Goal: Information Seeking & Learning: Learn about a topic

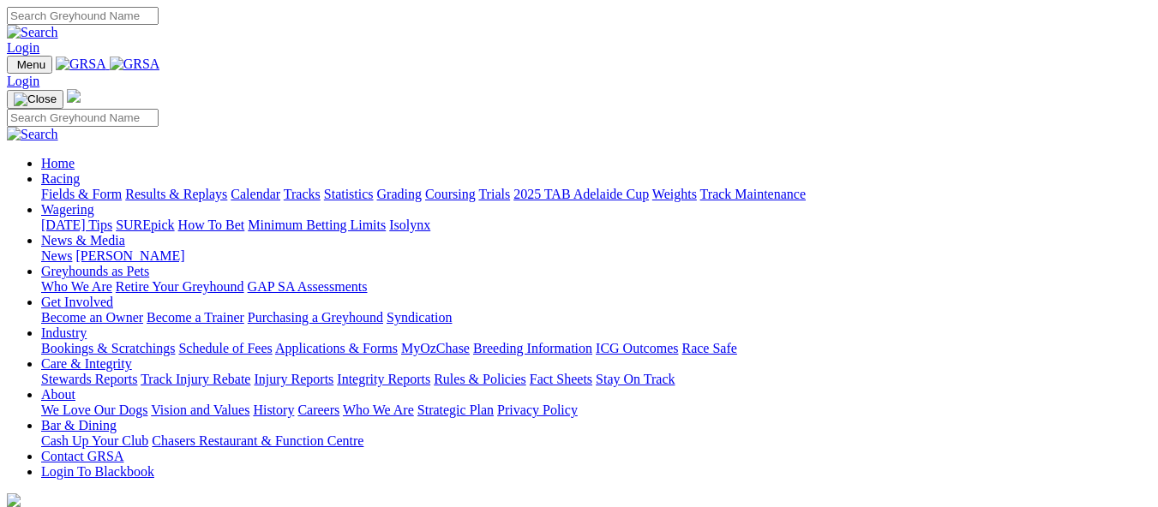
scroll to position [685, 0]
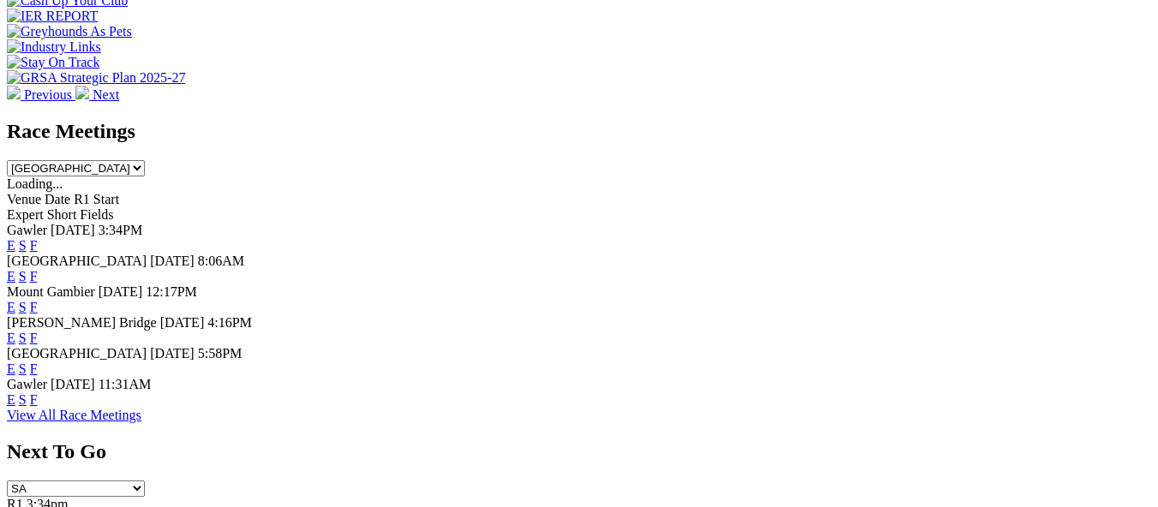
click at [38, 362] on link "F" at bounding box center [34, 369] width 8 height 15
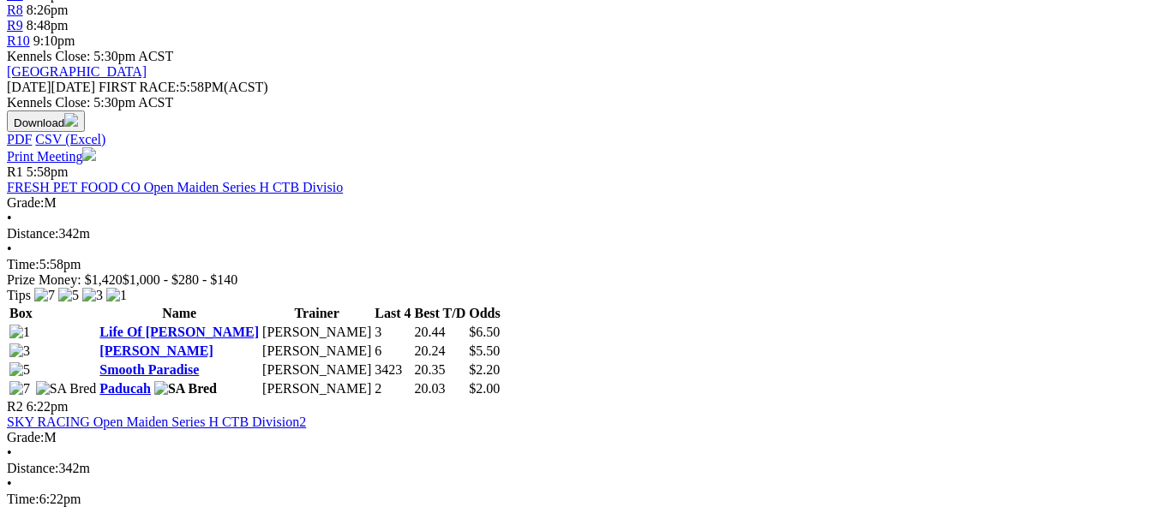
scroll to position [685, 0]
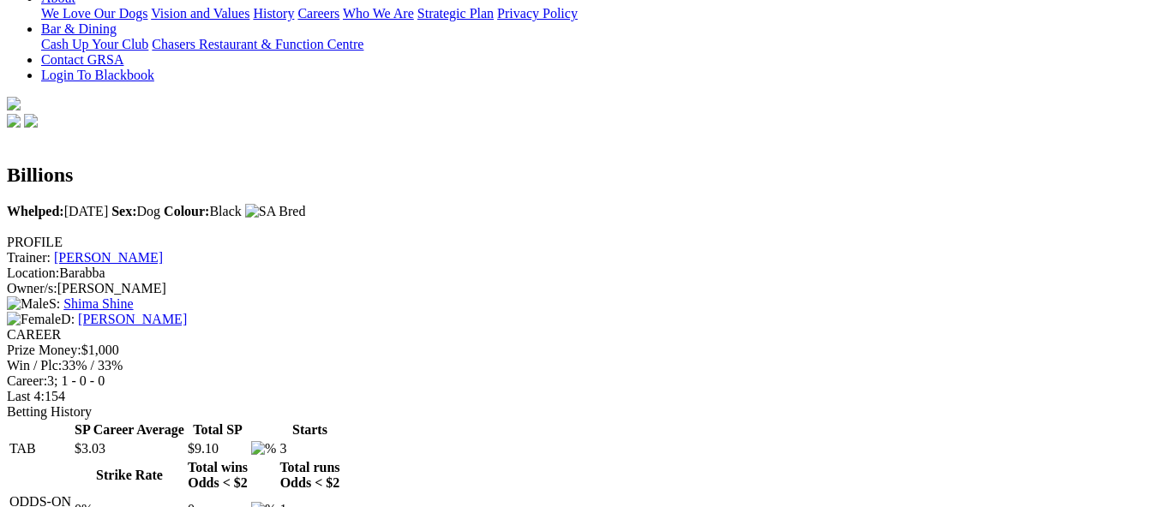
scroll to position [428, 0]
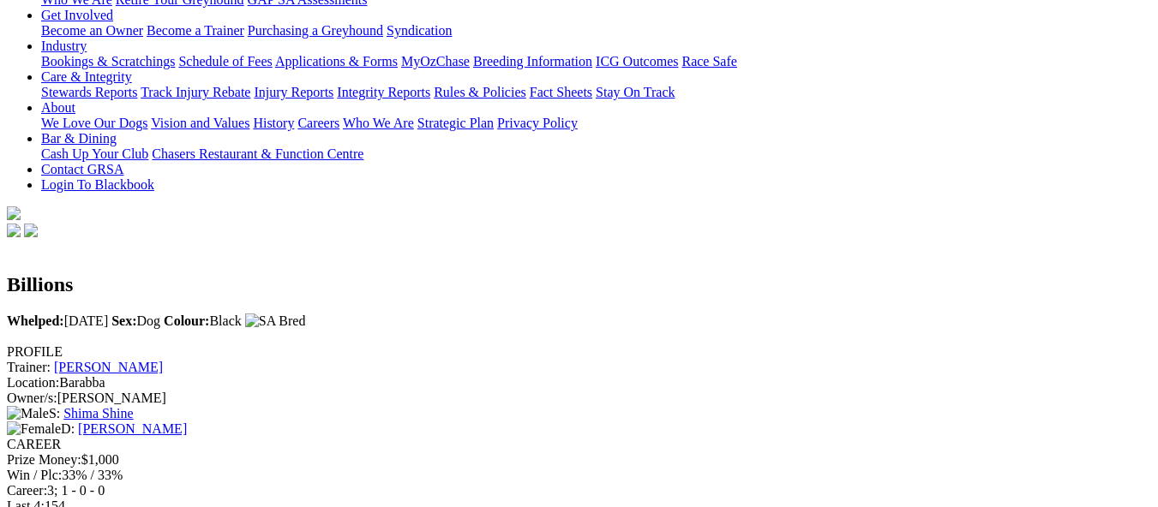
scroll to position [0, 0]
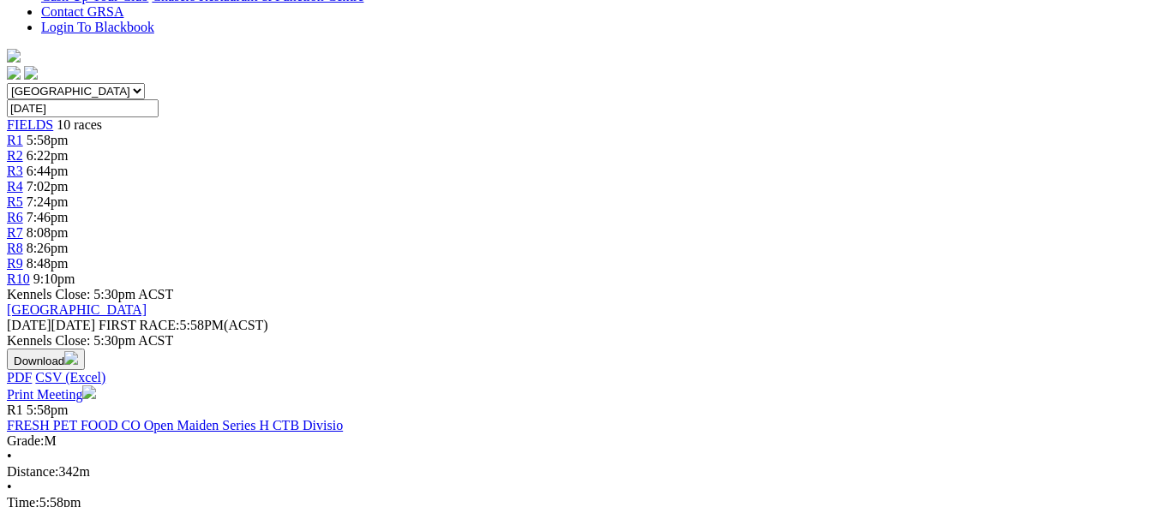
scroll to position [600, 0]
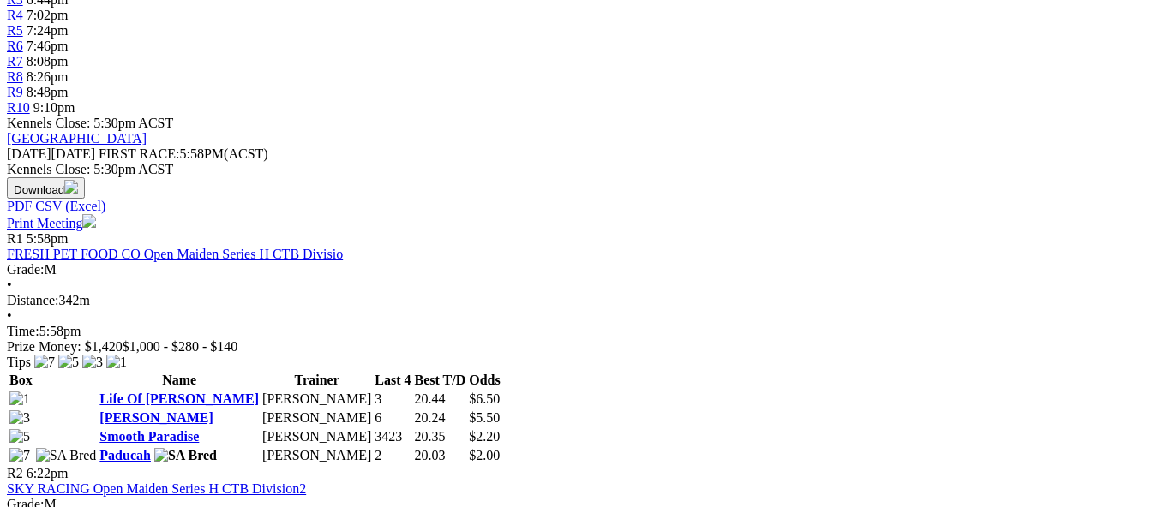
scroll to position [685, 0]
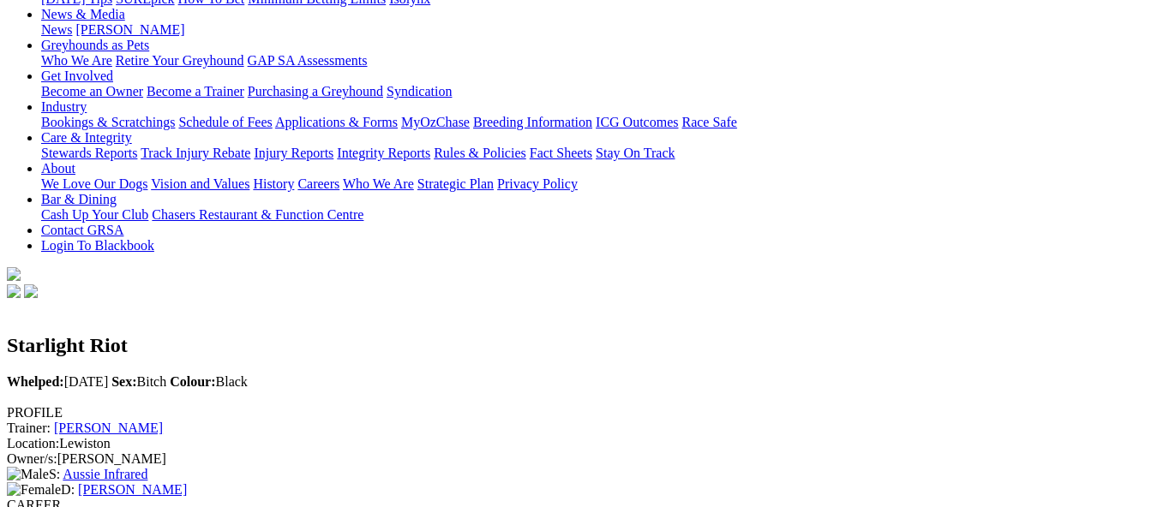
scroll to position [171, 0]
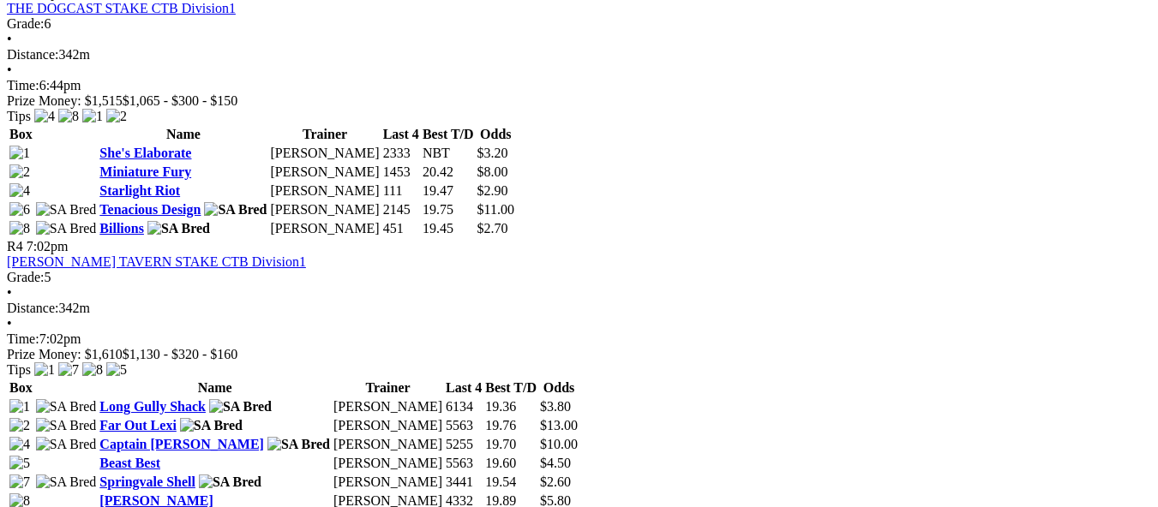
scroll to position [1371, 0]
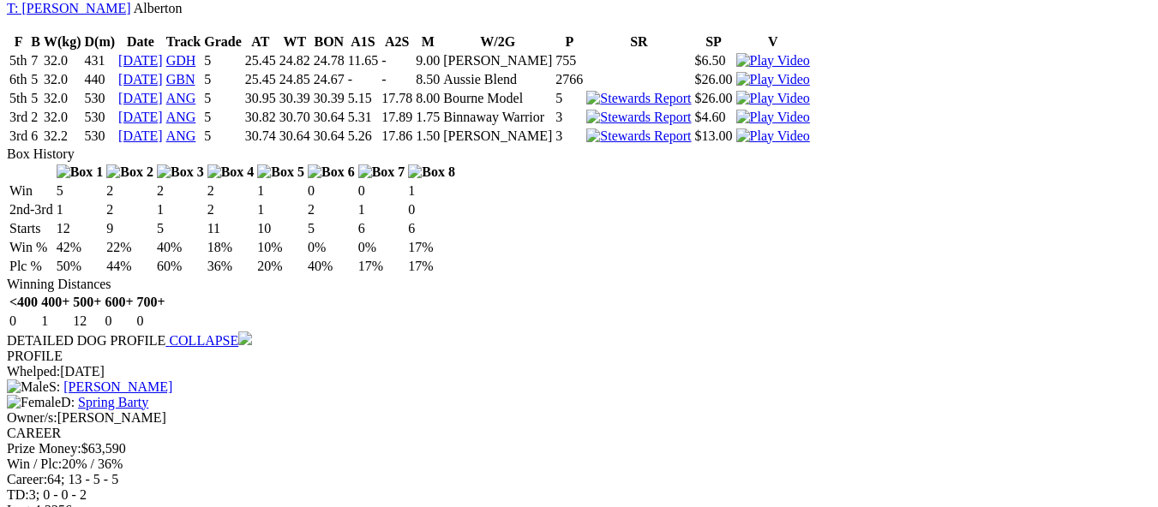
scroll to position [2228, 0]
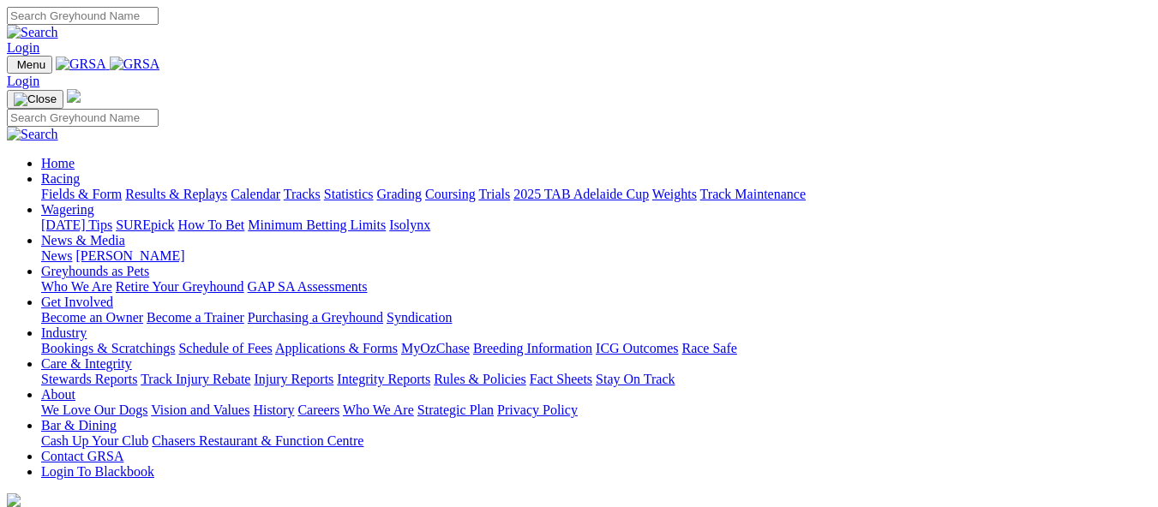
scroll to position [688, 0]
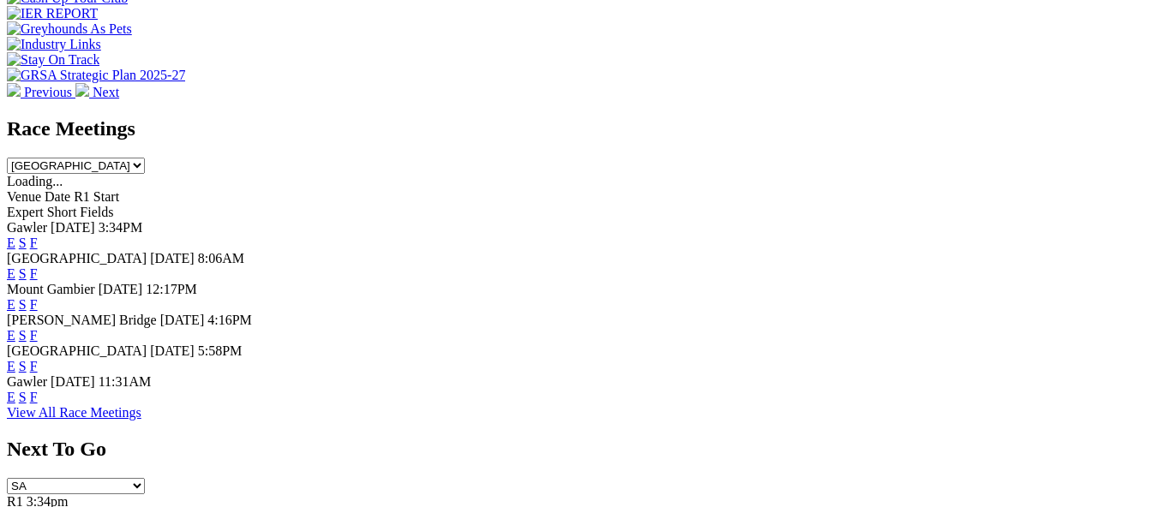
click at [38, 390] on link "F" at bounding box center [34, 397] width 8 height 15
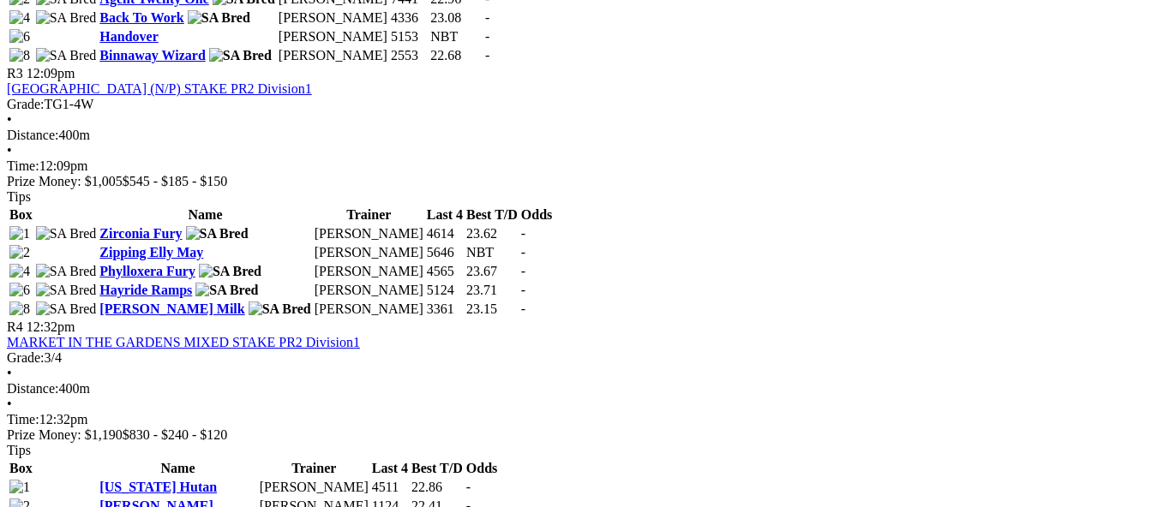
scroll to position [1371, 0]
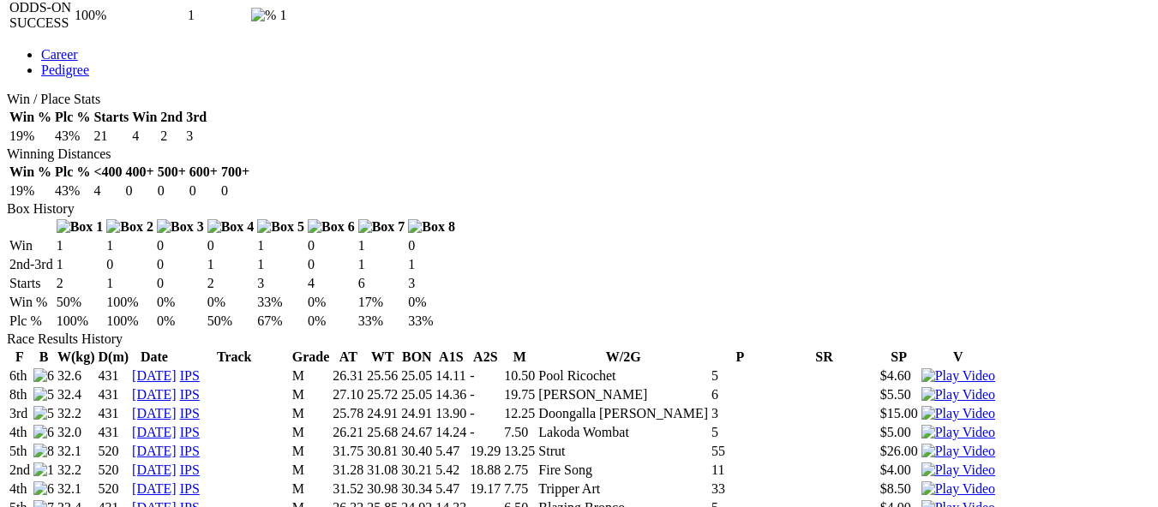
scroll to position [943, 0]
